Goal: Navigation & Orientation: Find specific page/section

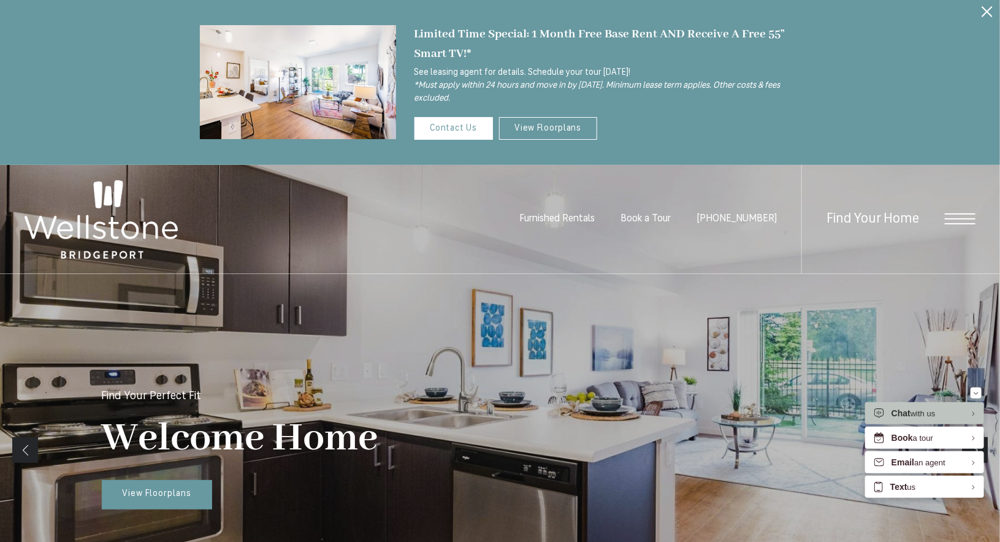
click at [983, 14] on icon "Close Alert" at bounding box center [987, 11] width 11 height 11
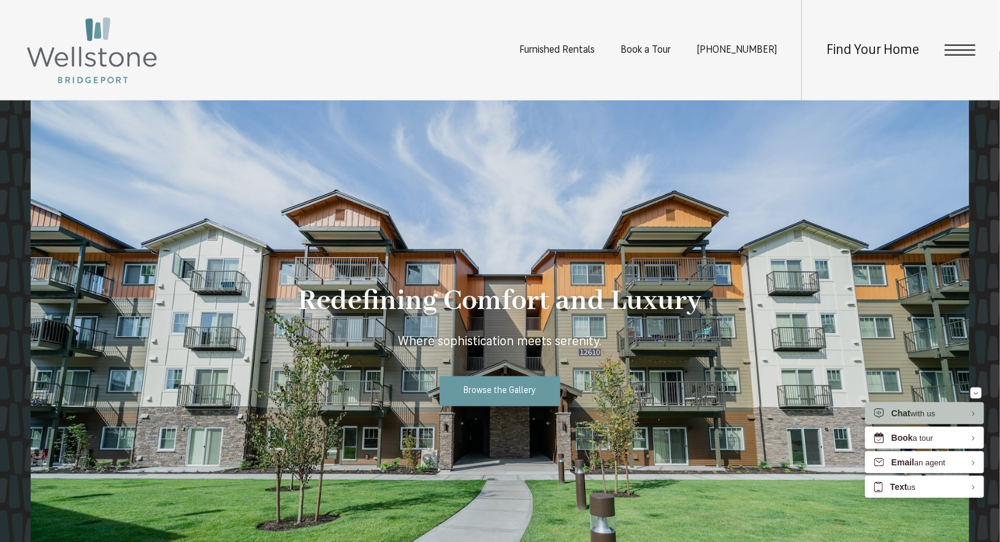
scroll to position [737, 0]
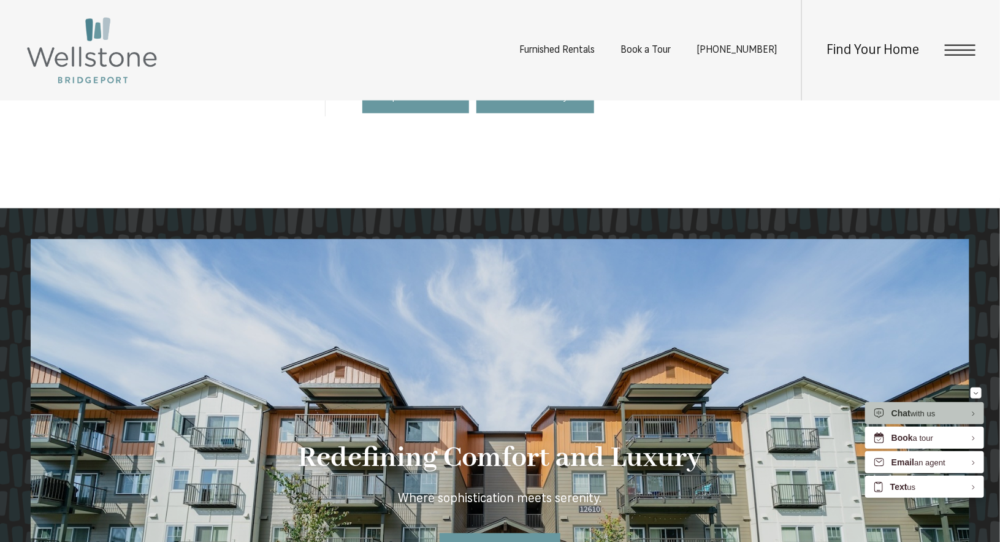
click at [973, 60] on div "Find Your Home" at bounding box center [889, 50] width 174 height 101
click at [960, 53] on span "Open Menu" at bounding box center [960, 50] width 31 height 11
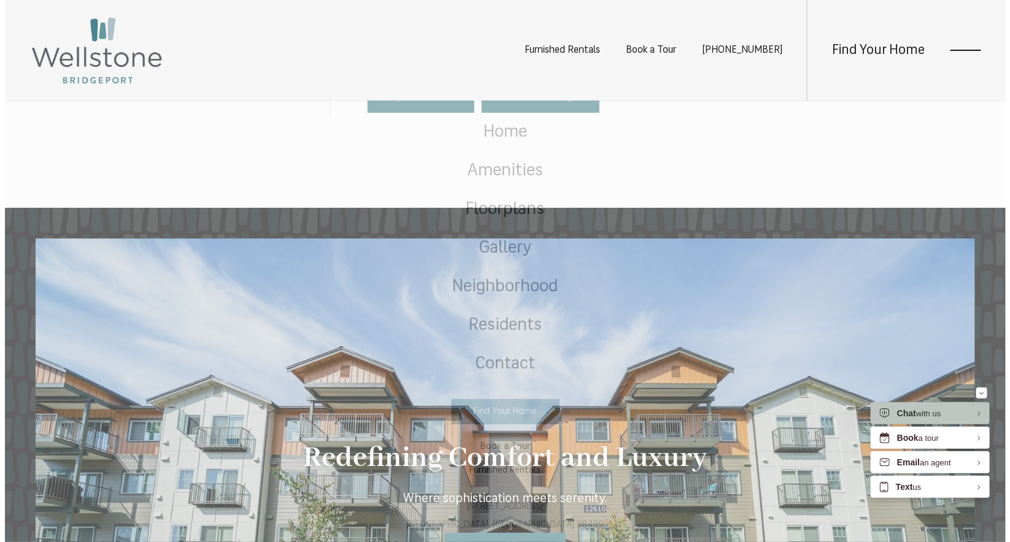
scroll to position [0, 0]
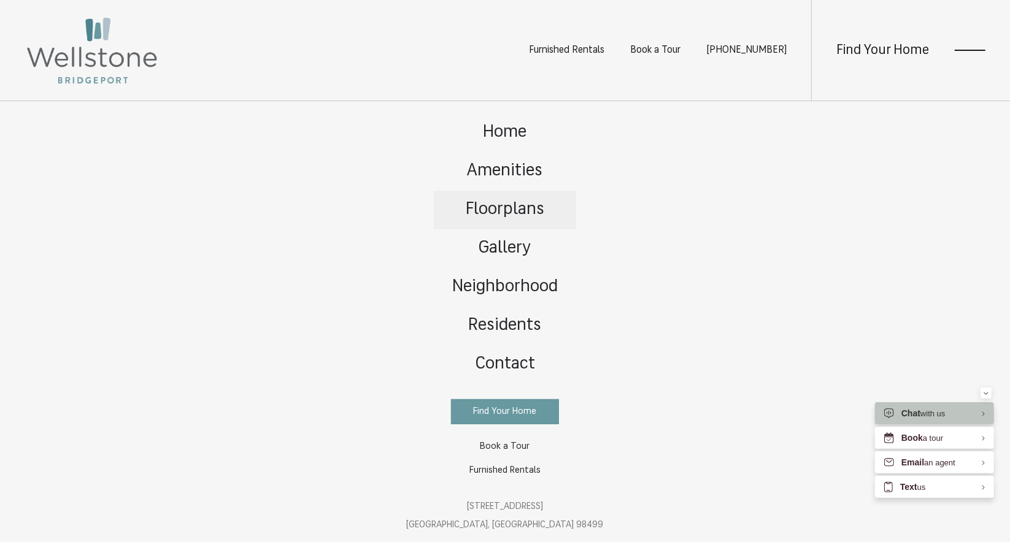
click at [518, 211] on span "Floorplans" at bounding box center [505, 209] width 79 height 17
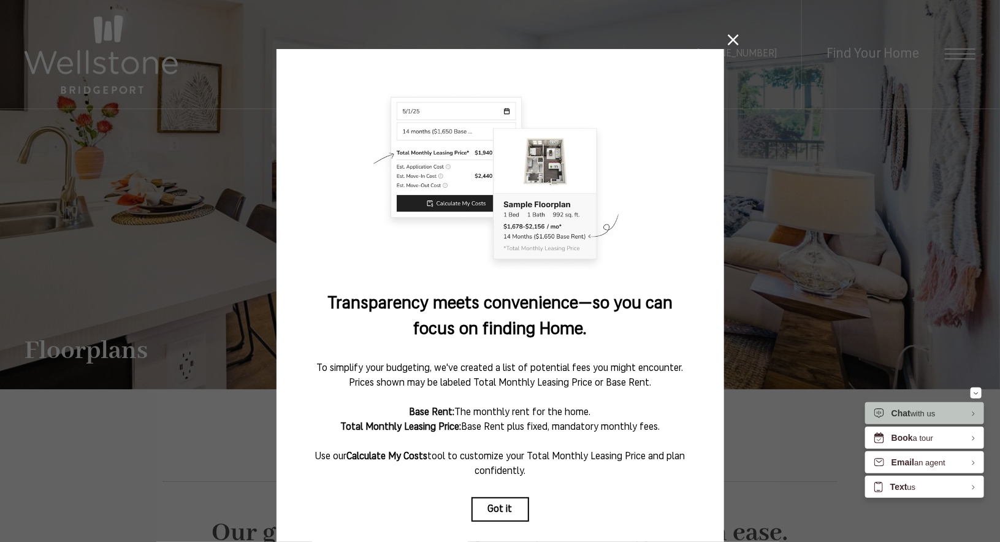
click at [732, 37] on icon at bounding box center [733, 39] width 11 height 11
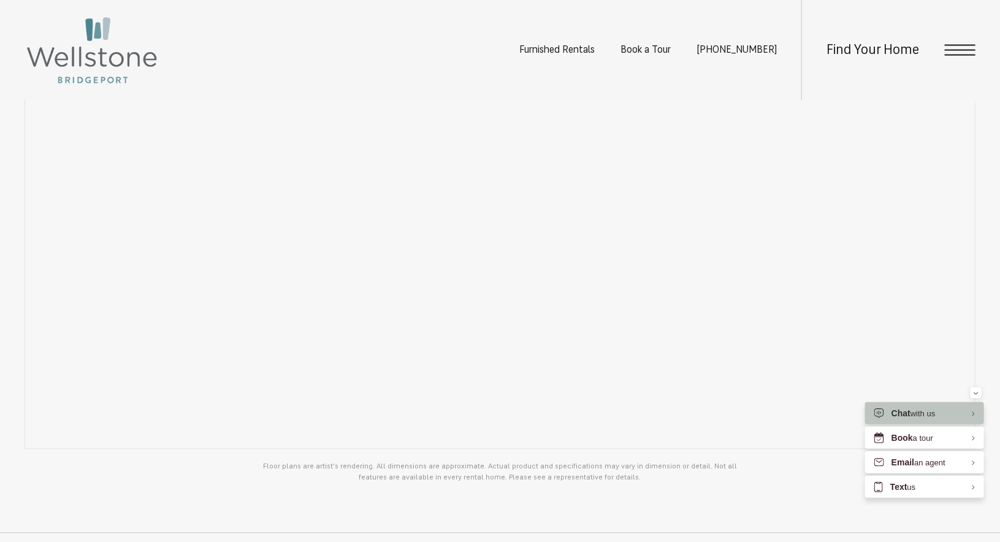
scroll to position [1930, 0]
